Goal: Navigation & Orientation: Find specific page/section

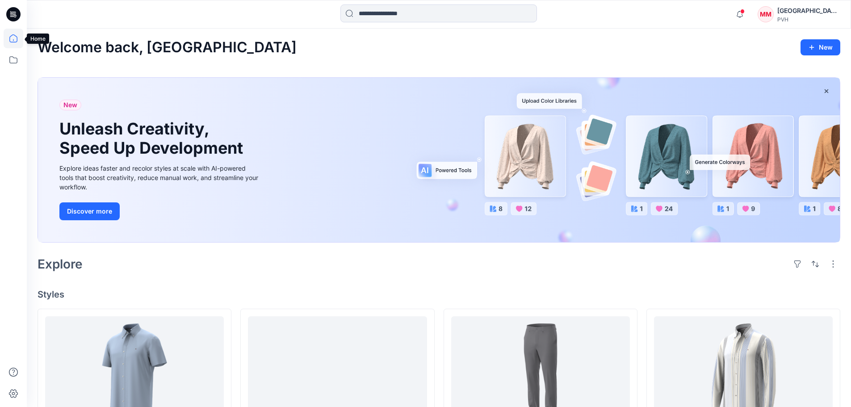
click at [13, 39] on icon at bounding box center [14, 39] width 20 height 20
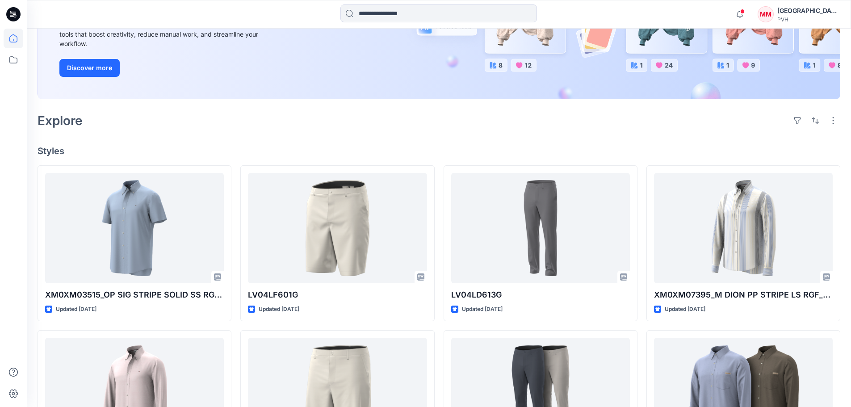
scroll to position [29, 0]
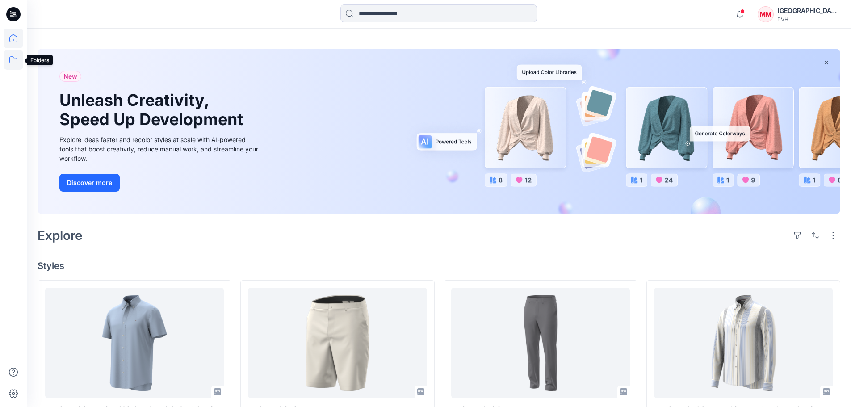
click at [13, 54] on icon at bounding box center [14, 60] width 20 height 20
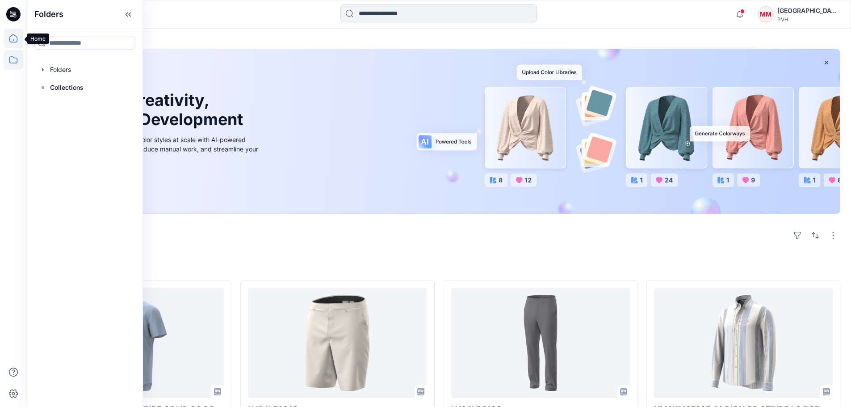
click at [14, 39] on icon at bounding box center [14, 39] width 20 height 20
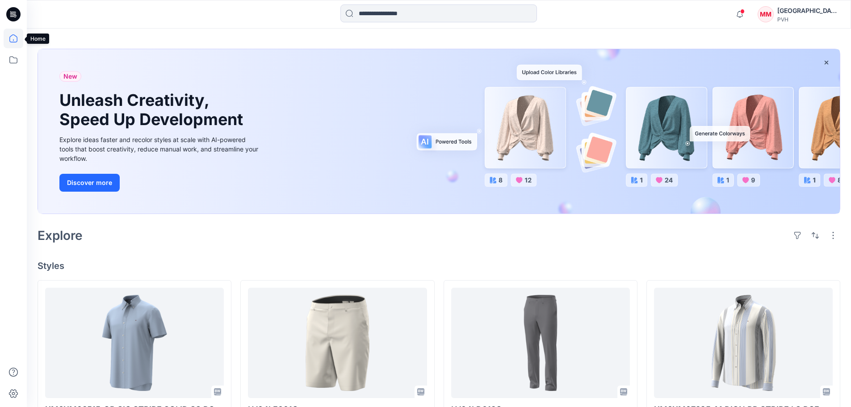
click at [10, 40] on icon at bounding box center [14, 39] width 20 height 20
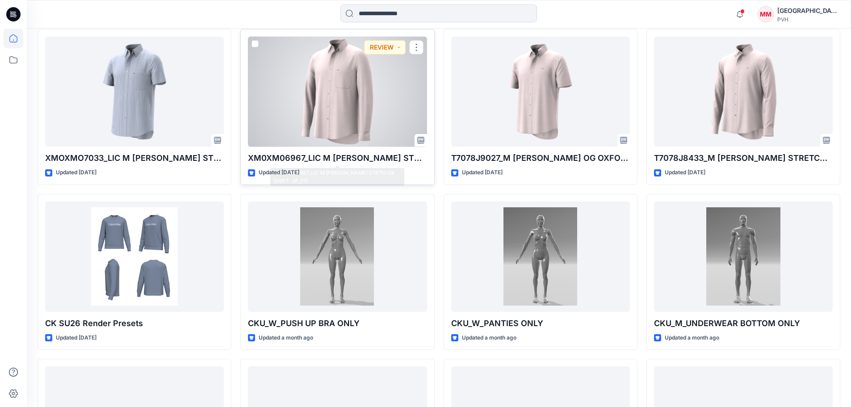
scroll to position [1733, 0]
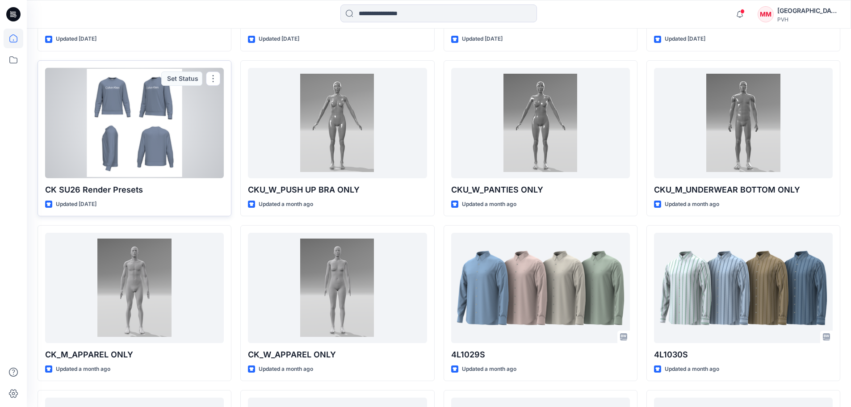
click at [112, 139] on div at bounding box center [134, 123] width 179 height 110
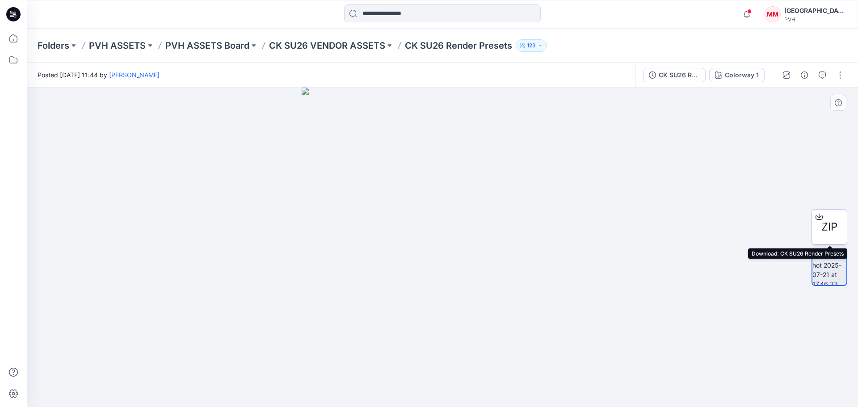
click at [831, 226] on span "ZIP" at bounding box center [829, 227] width 16 height 16
click at [822, 219] on div at bounding box center [819, 216] width 14 height 14
